Goal: Task Accomplishment & Management: Use online tool/utility

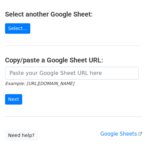
scroll to position [79, 0]
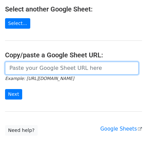
click at [18, 71] on input "url" at bounding box center [72, 68] width 134 height 13
paste input "https://docs.google.com/spreadsheets/d/1uQvir3vgDKcI_c-vr8g6ndcGLyR4koZdyWYYpDK…"
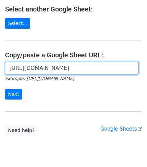
scroll to position [0, 146]
type input "https://docs.google.com/spreadsheets/d/1uQvir3vgDKcI_c-vr8g6ndcGLyR4koZdyWYYpDK…"
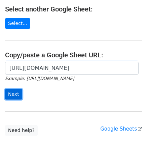
click at [12, 95] on input "Next" at bounding box center [13, 94] width 17 height 10
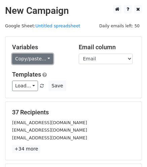
click at [27, 57] on link "Copy/paste..." at bounding box center [32, 59] width 41 height 10
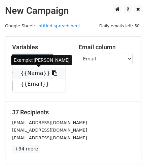
click at [40, 73] on link "{{Nama}}" at bounding box center [38, 73] width 53 height 11
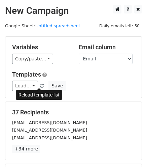
scroll to position [94, 0]
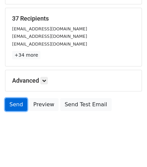
click at [15, 103] on link "Send" at bounding box center [16, 104] width 22 height 13
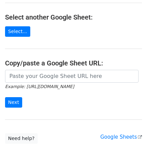
scroll to position [71, 0]
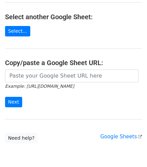
click at [22, 83] on icon "Example: https://docs.google.com/spreadsheets/d/abc/edit" at bounding box center [39, 86] width 69 height 6
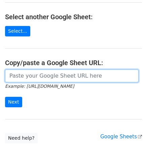
click at [17, 78] on input "url" at bounding box center [72, 75] width 134 height 13
paste input "https://docs.google.com/spreadsheets/d/1uQvir3vgDKcI_c-vr8g6ndcGLyR4koZdyWYYpDK…"
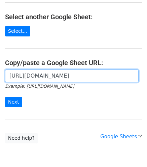
scroll to position [0, 146]
type input "https://docs.google.com/spreadsheets/d/1uQvir3vgDKcI_c-vr8g6ndcGLyR4koZdyWYYpDK…"
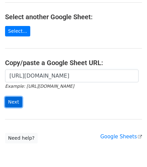
click at [15, 102] on input "Next" at bounding box center [13, 102] width 17 height 10
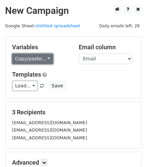
click at [31, 57] on link "Copy/paste..." at bounding box center [32, 59] width 41 height 10
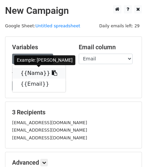
click at [31, 72] on link "{{Nama}}" at bounding box center [38, 73] width 53 height 11
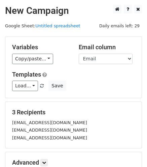
scroll to position [54, 0]
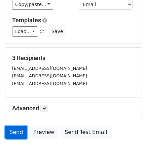
click at [15, 134] on link "Send" at bounding box center [16, 132] width 22 height 13
